Goal: Information Seeking & Learning: Check status

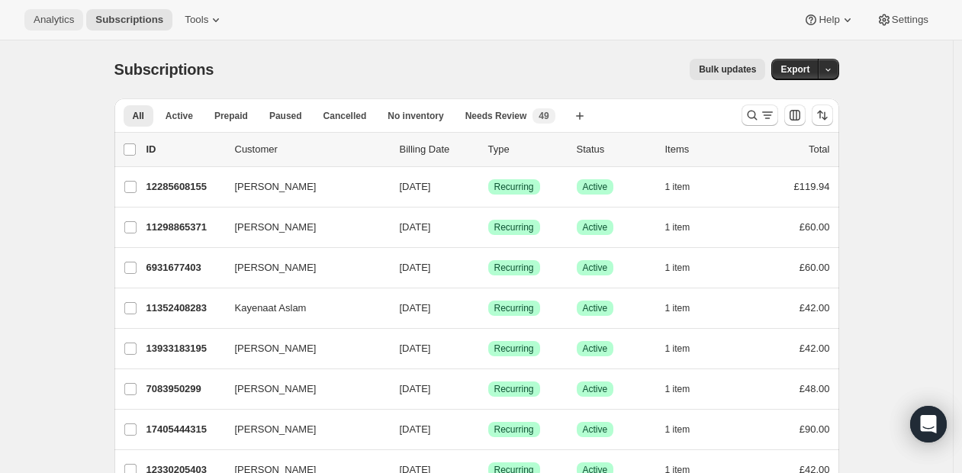
click at [58, 15] on span "Analytics" at bounding box center [54, 20] width 40 height 12
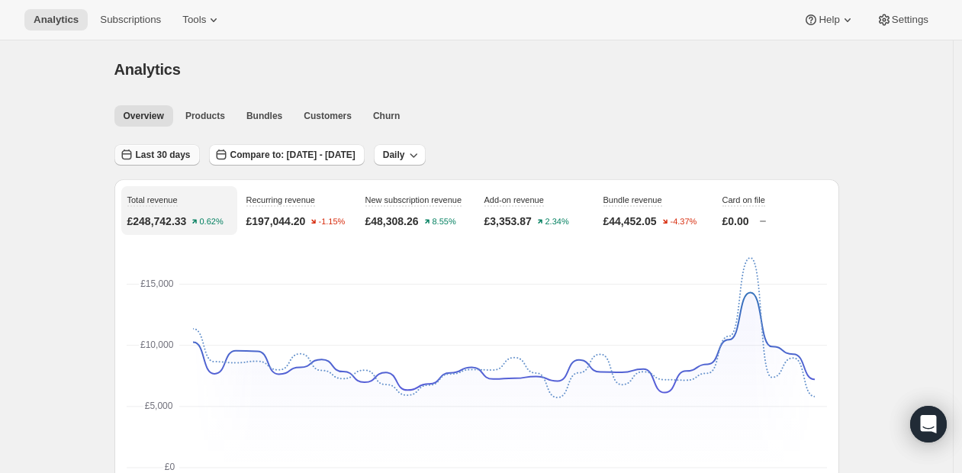
click at [160, 154] on span "Last 30 days" at bounding box center [163, 155] width 55 height 12
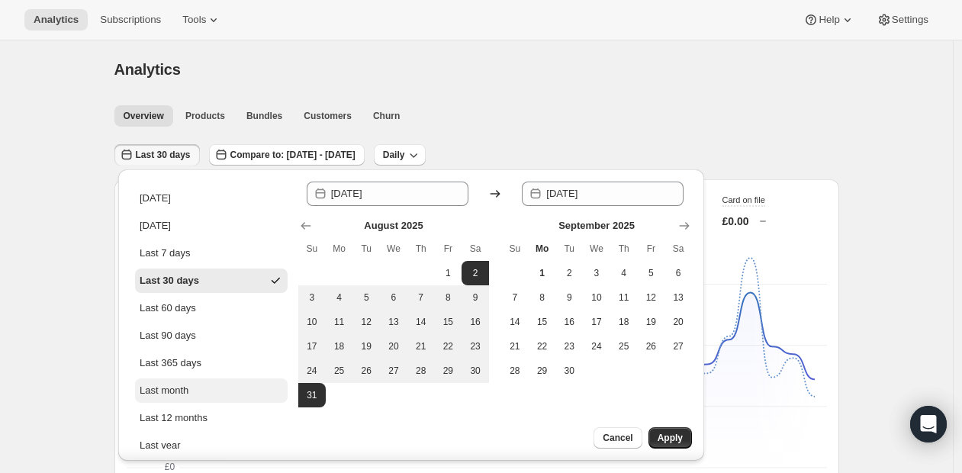
click at [176, 386] on div "Last month" at bounding box center [164, 390] width 49 height 15
type input "[DATE]"
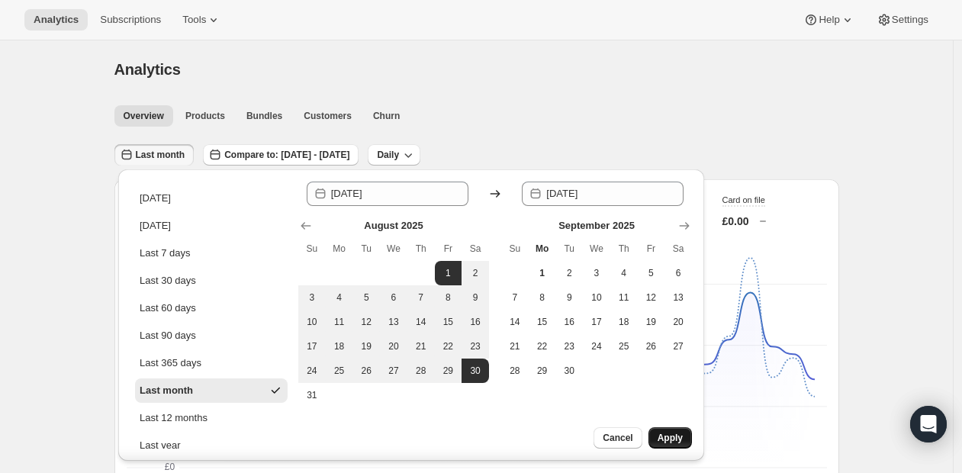
click at [667, 434] on span "Apply" at bounding box center [670, 438] width 25 height 12
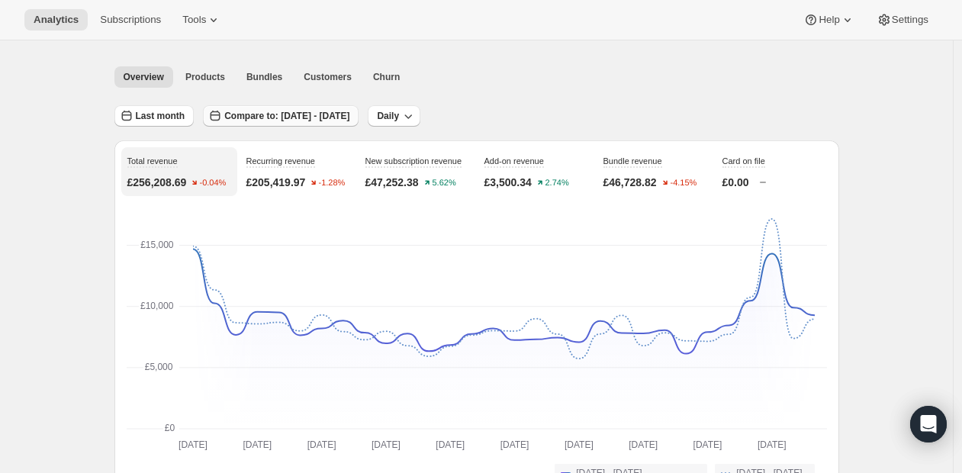
scroll to position [29, 0]
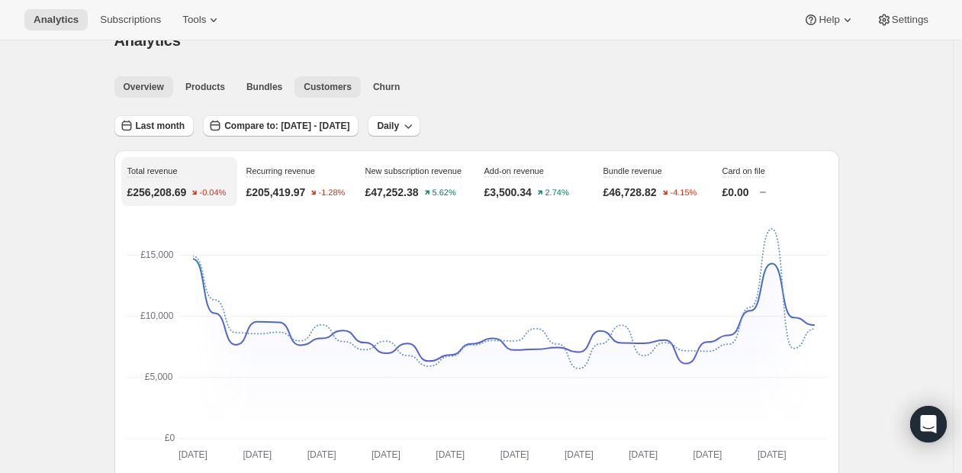
click at [307, 84] on button "Customers" at bounding box center [328, 86] width 66 height 21
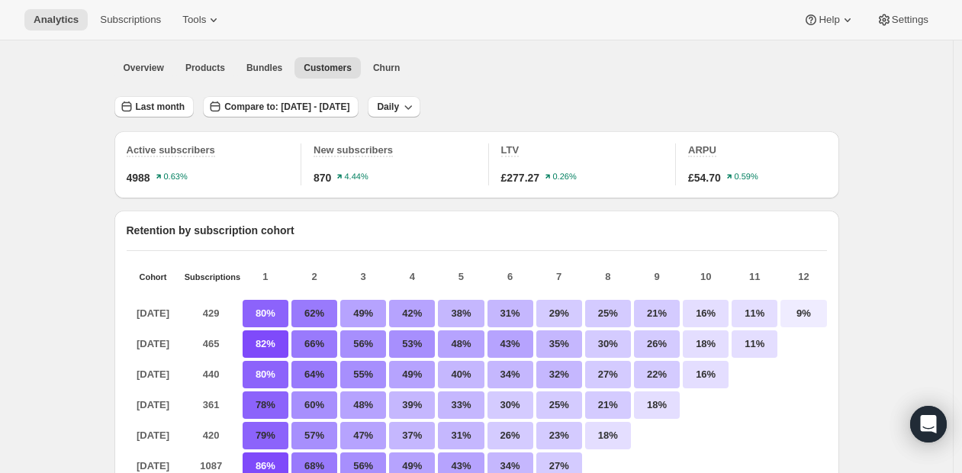
scroll to position [19, 0]
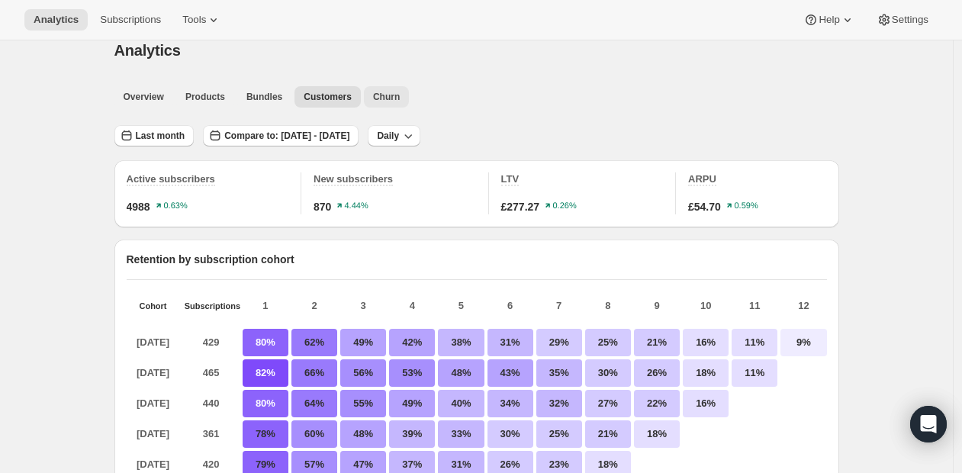
click at [392, 93] on span "Churn" at bounding box center [386, 97] width 27 height 12
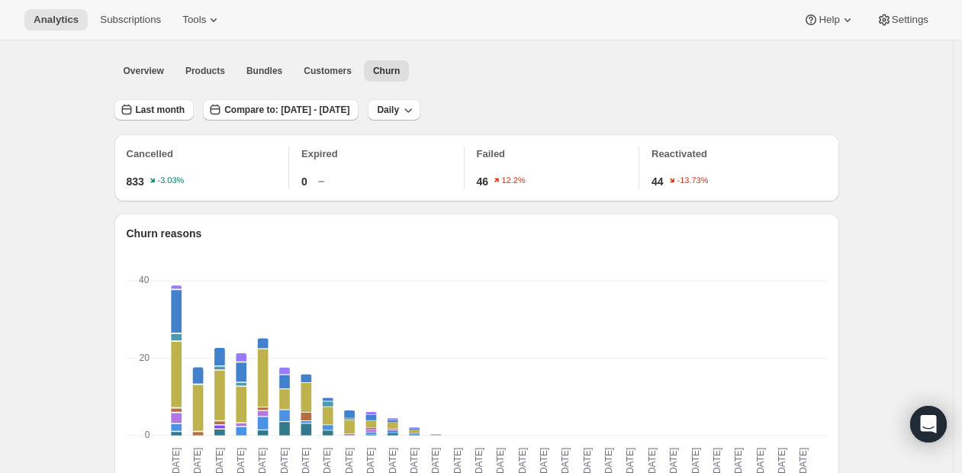
scroll to position [50, 0]
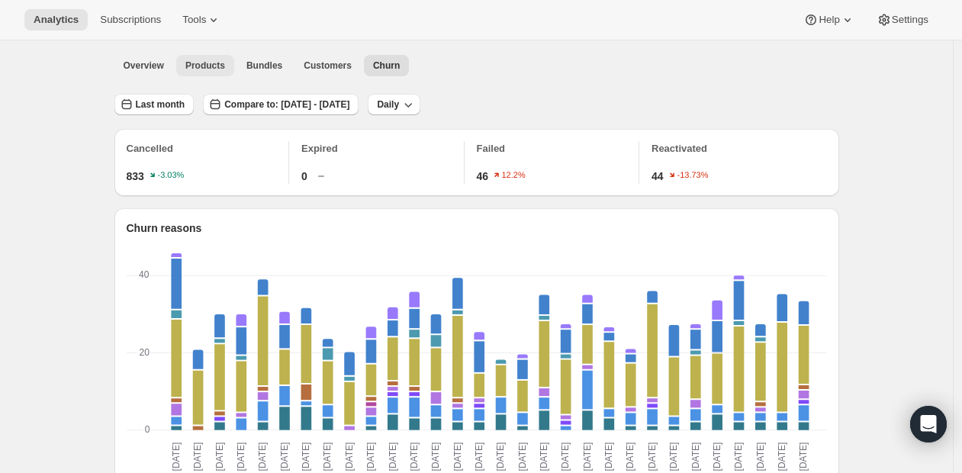
click at [213, 65] on span "Products" at bounding box center [205, 66] width 40 height 12
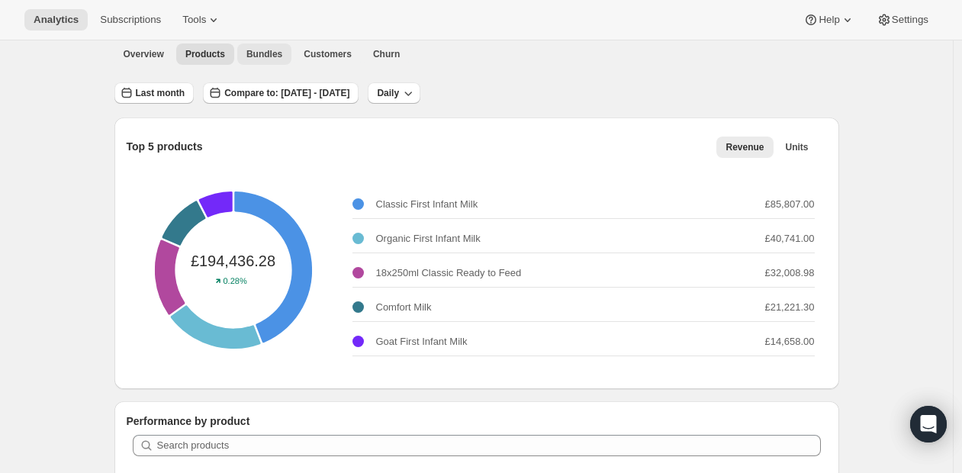
scroll to position [66, 0]
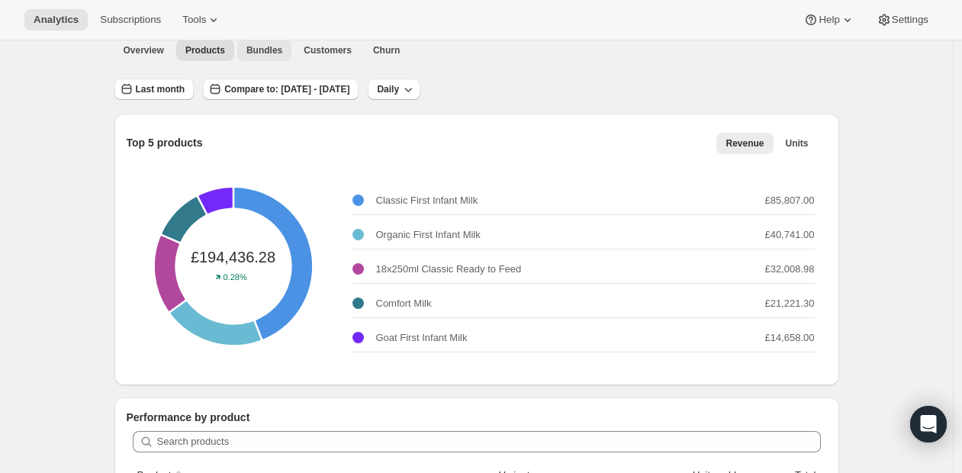
click at [279, 53] on span "Bundles" at bounding box center [265, 50] width 36 height 12
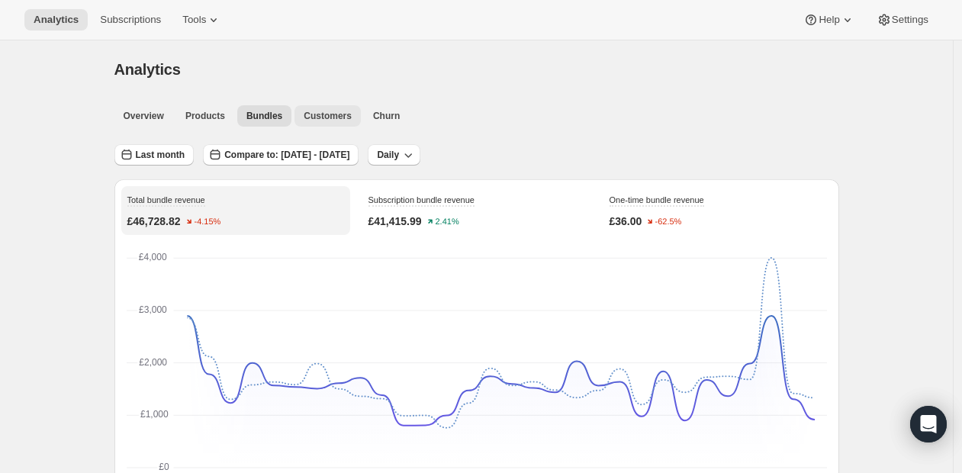
click at [331, 111] on span "Customers" at bounding box center [328, 116] width 48 height 12
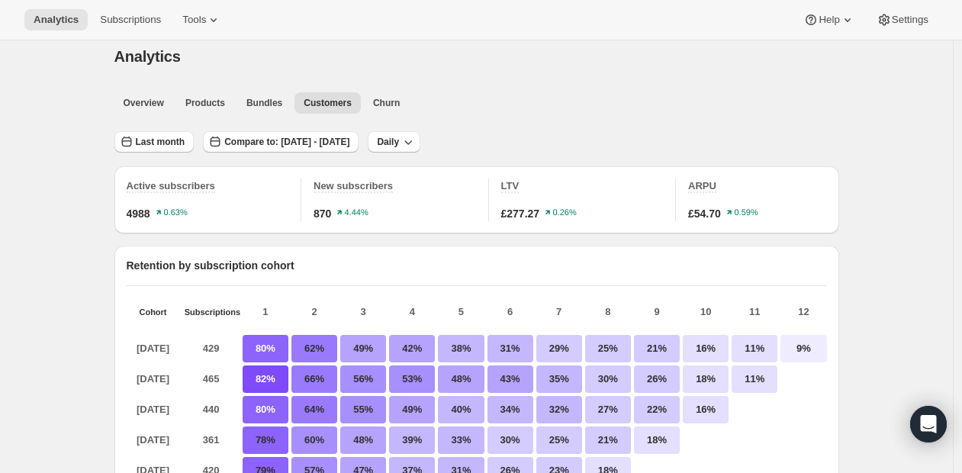
scroll to position [52, 0]
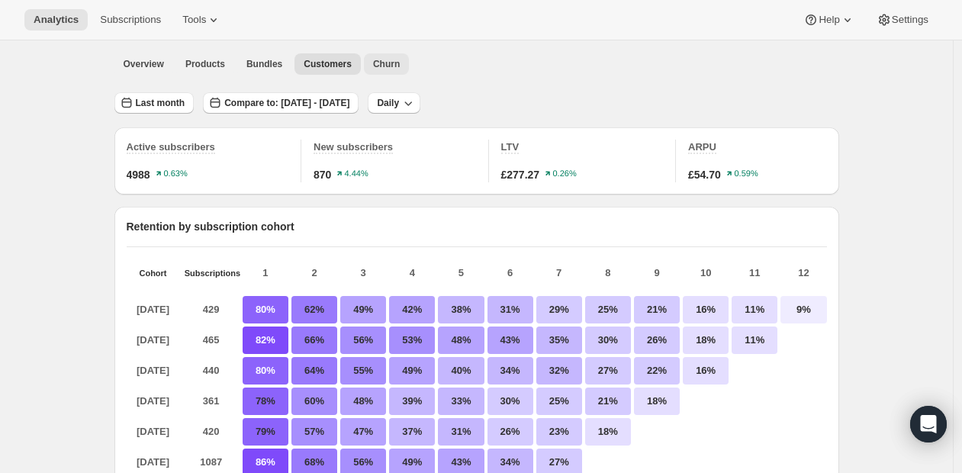
click at [397, 66] on span "Churn" at bounding box center [386, 64] width 27 height 12
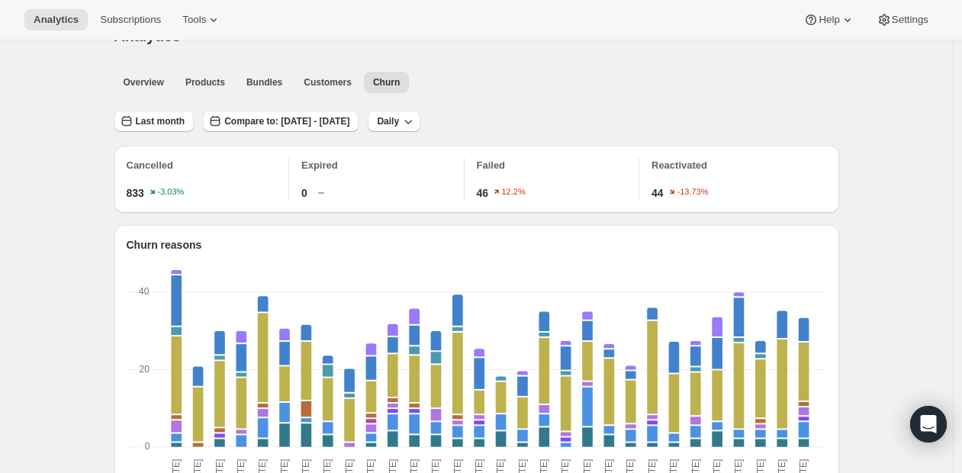
scroll to position [47, 0]
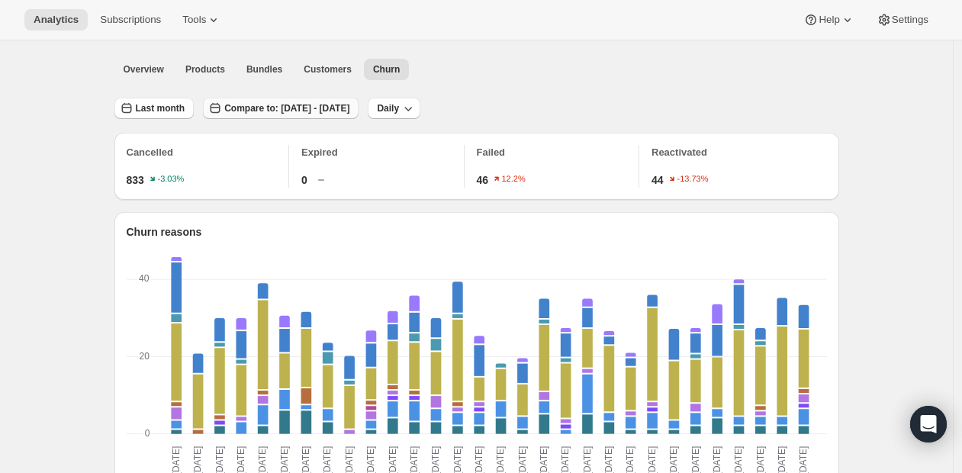
click at [343, 110] on span "Compare to: [DATE] - [DATE]" at bounding box center [286, 108] width 125 height 12
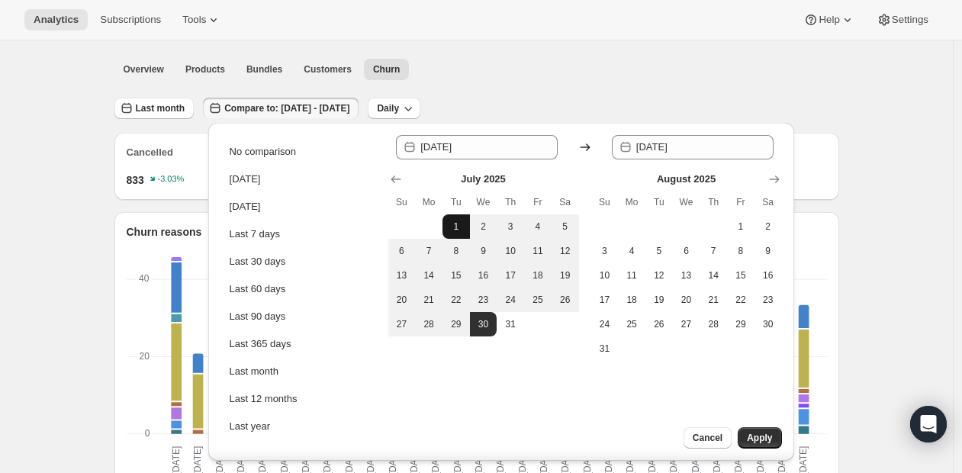
click at [455, 222] on span "1" at bounding box center [456, 227] width 15 height 12
click at [515, 321] on span "31" at bounding box center [510, 324] width 15 height 12
type input "[DATE]"
click at [759, 437] on span "Apply" at bounding box center [759, 438] width 25 height 12
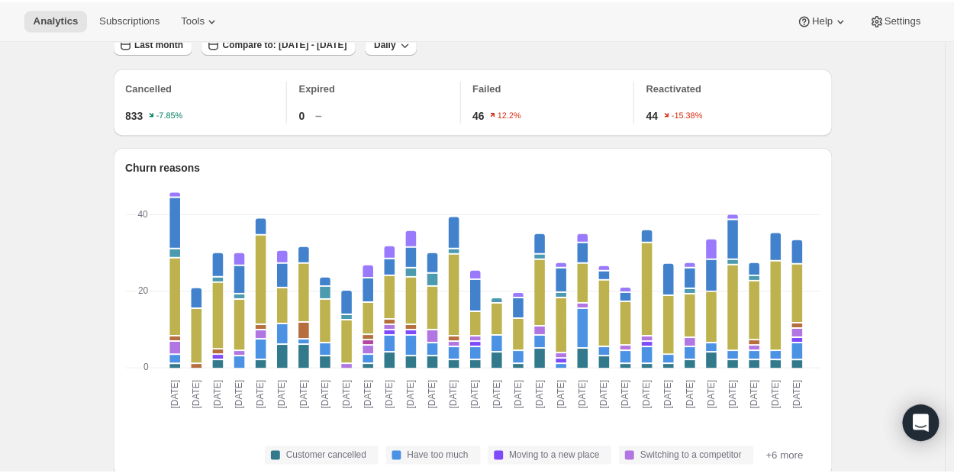
scroll to position [114, 0]
